Goal: Navigation & Orientation: Find specific page/section

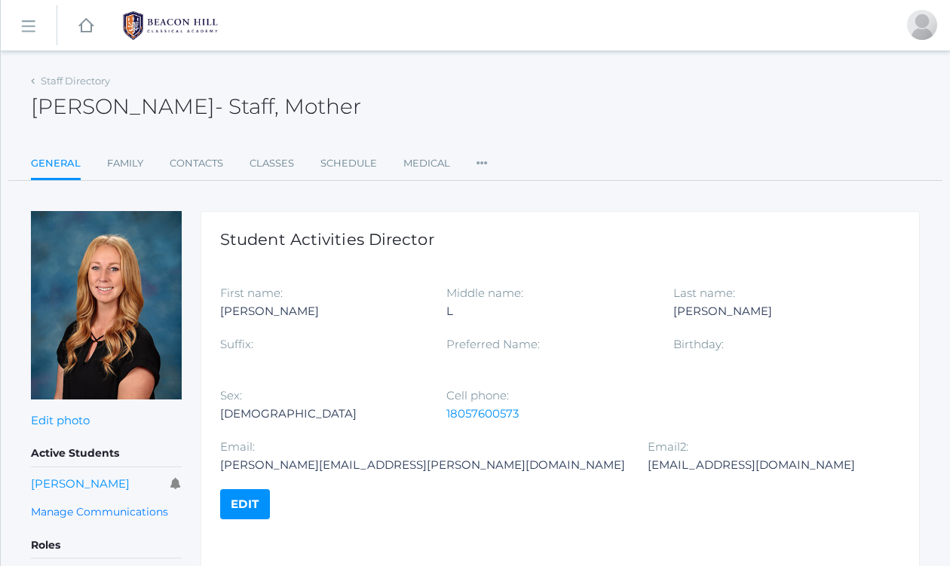
click at [27, 24] on rect at bounding box center [28, 26] width 24 height 24
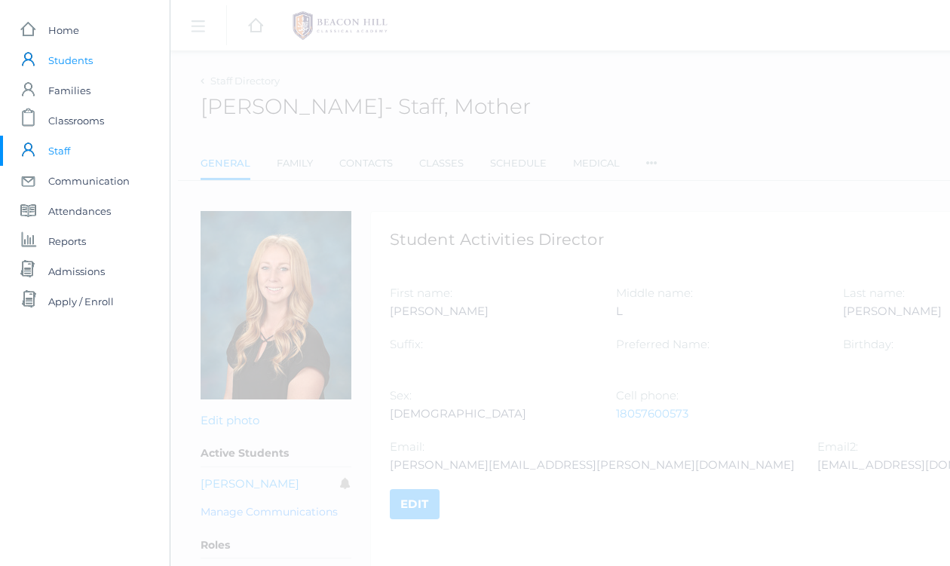
click at [70, 63] on span "Students" at bounding box center [70, 60] width 44 height 30
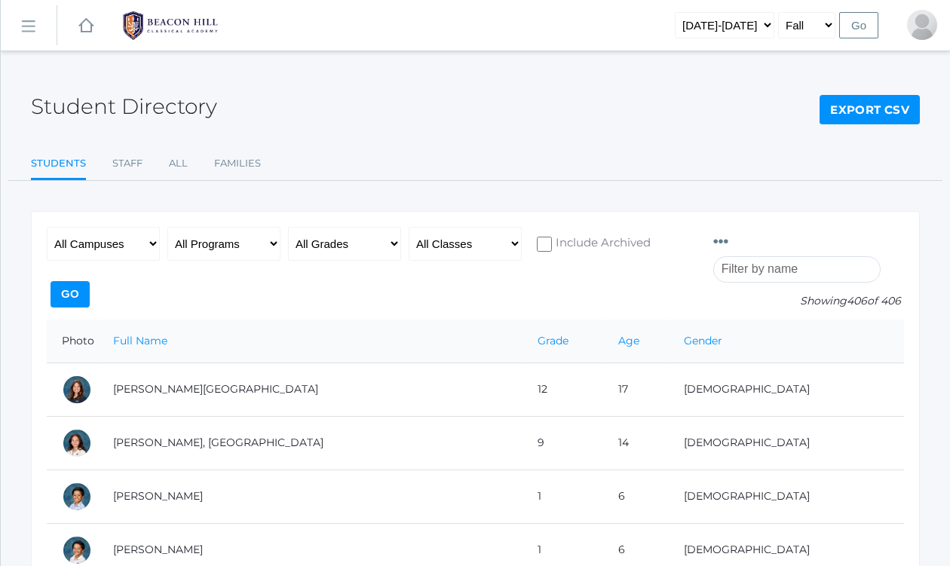
click at [20, 20] on rect at bounding box center [28, 26] width 24 height 24
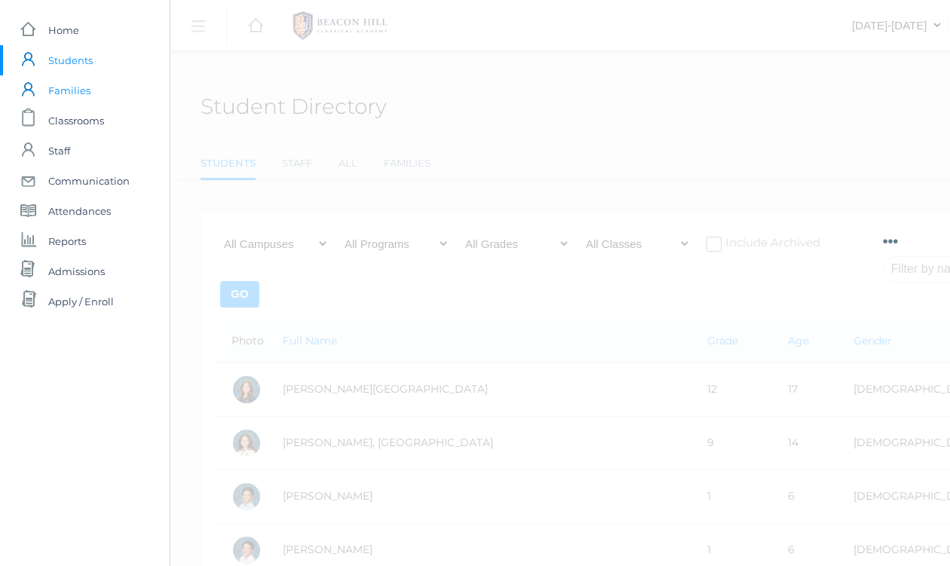
click at [58, 92] on span "Families" at bounding box center [69, 90] width 42 height 30
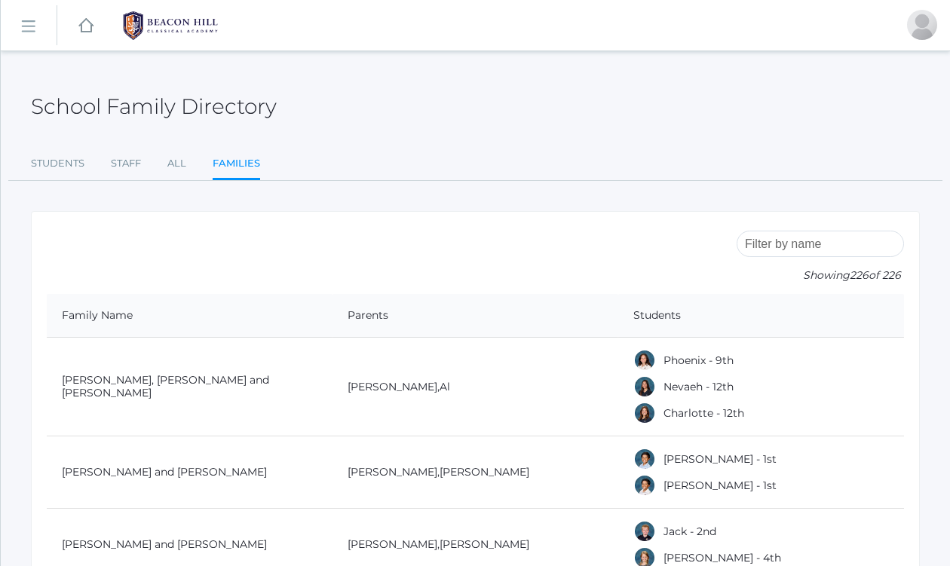
click at [27, 27] on rect at bounding box center [28, 26] width 24 height 24
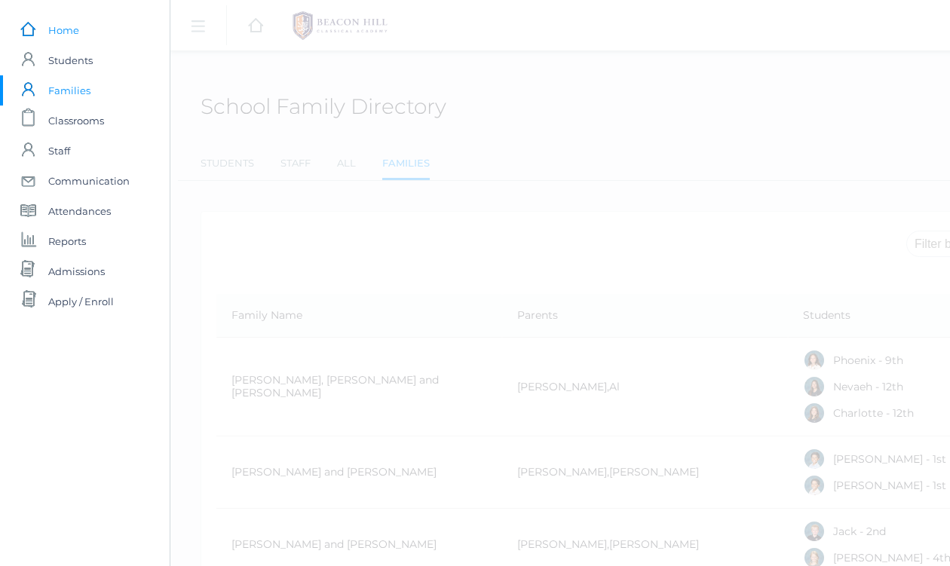
click at [57, 30] on span "Home" at bounding box center [63, 30] width 31 height 30
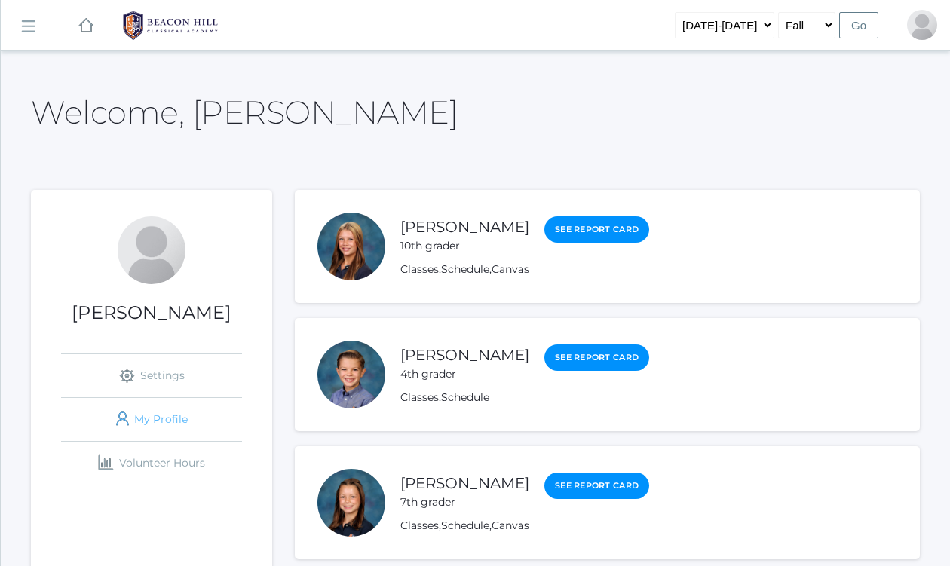
click at [152, 418] on link "icons/user/plain Created with Sketch. My Profile" at bounding box center [151, 419] width 181 height 43
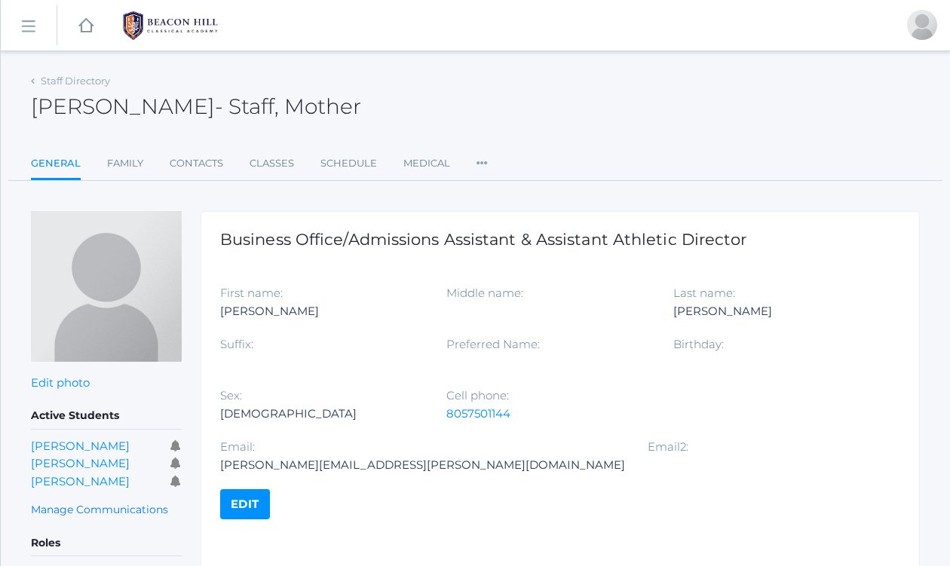
click at [485, 158] on icon at bounding box center [481, 159] width 11 height 20
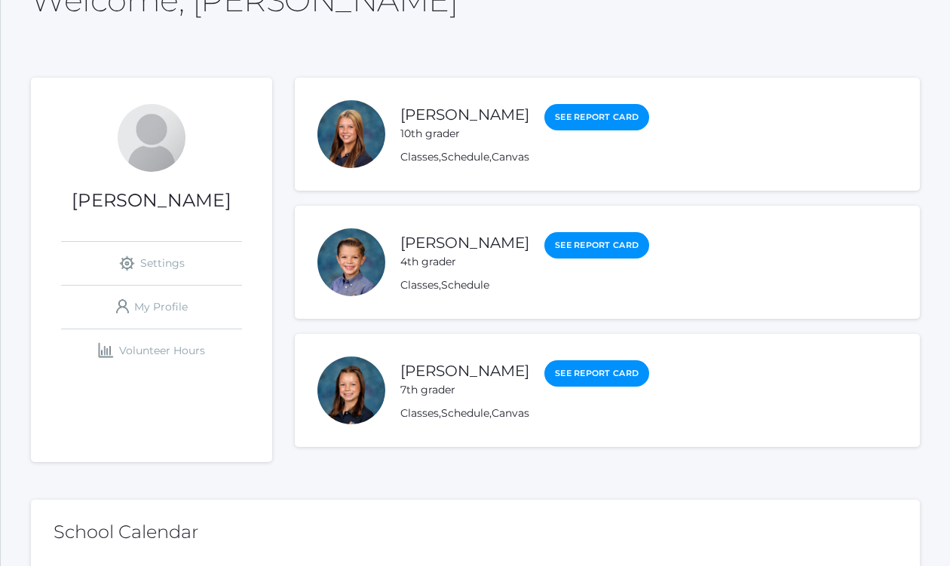
scroll to position [113, 0]
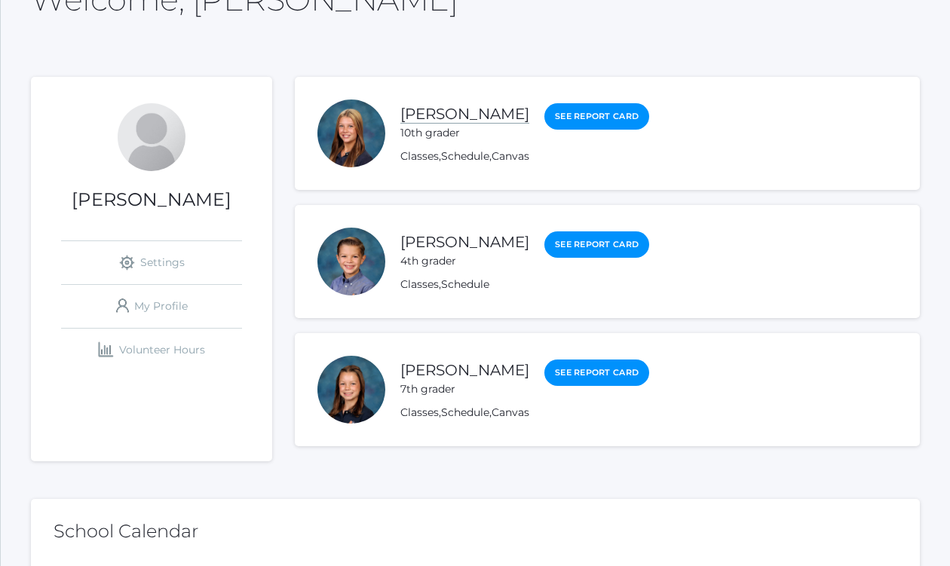
click at [424, 112] on link "[PERSON_NAME]" at bounding box center [464, 114] width 129 height 19
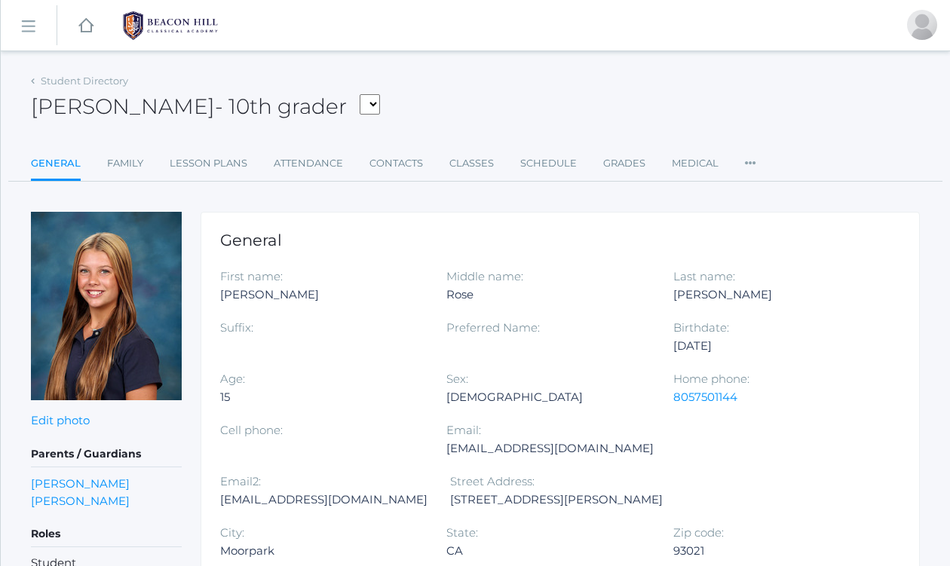
click at [748, 162] on icon at bounding box center [750, 159] width 11 height 20
click at [128, 158] on link "Family" at bounding box center [125, 164] width 36 height 30
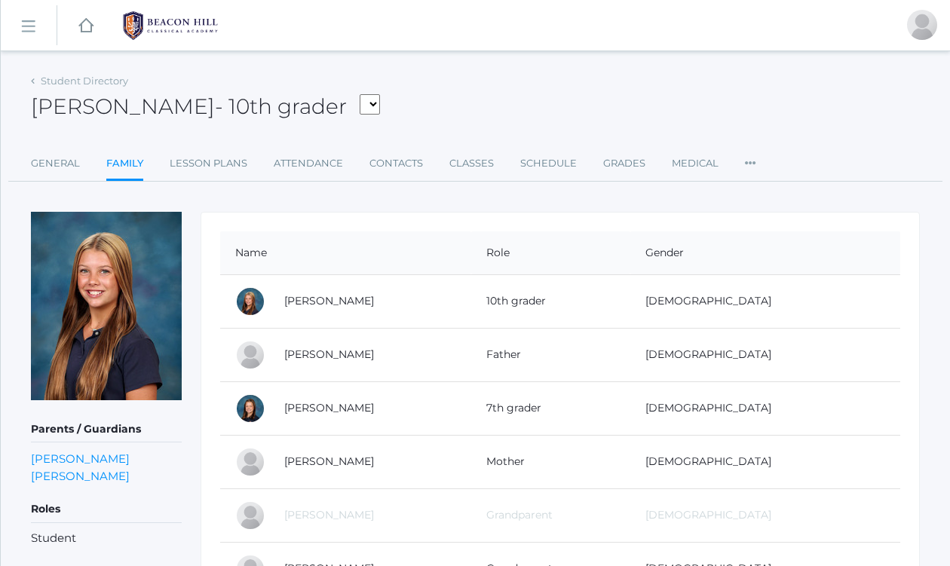
click at [749, 159] on icon at bounding box center [750, 159] width 11 height 20
click at [789, 250] on link "Preferences" at bounding box center [805, 255] width 90 height 30
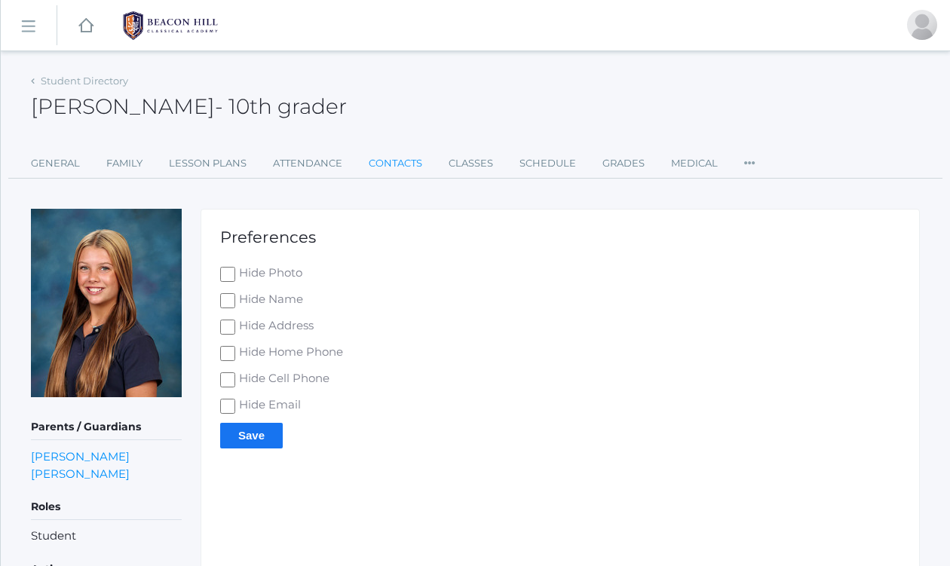
click at [401, 158] on link "Contacts" at bounding box center [396, 164] width 54 height 30
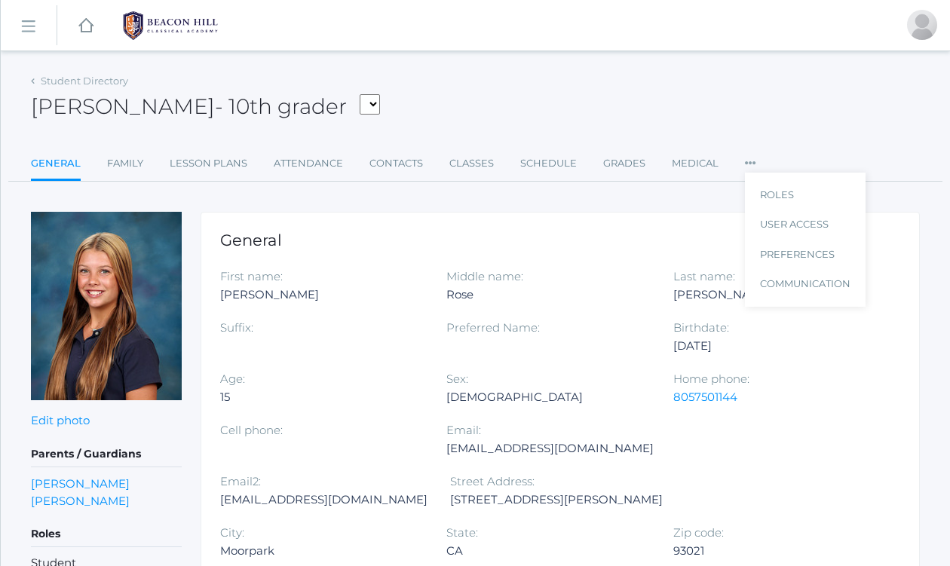
scroll to position [113, 0]
